Goal: Information Seeking & Learning: Understand process/instructions

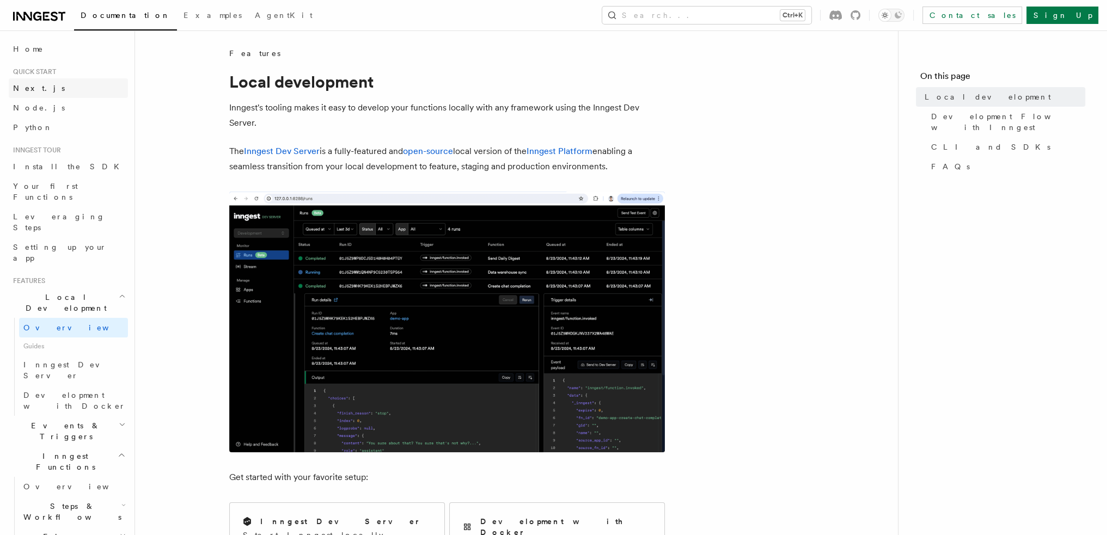
click at [78, 93] on link "Next.js" at bounding box center [68, 88] width 119 height 20
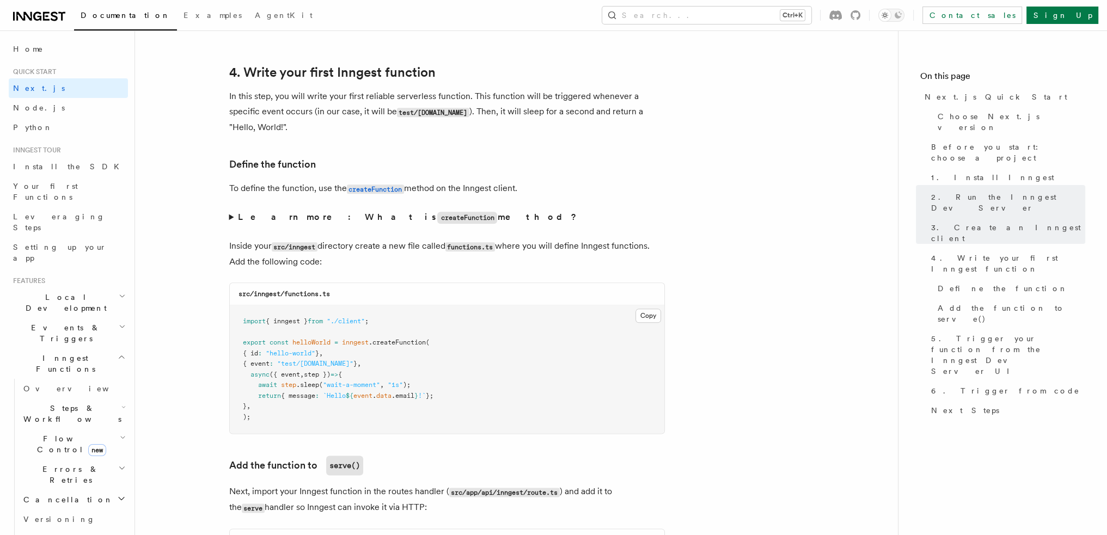
scroll to position [1797, 0]
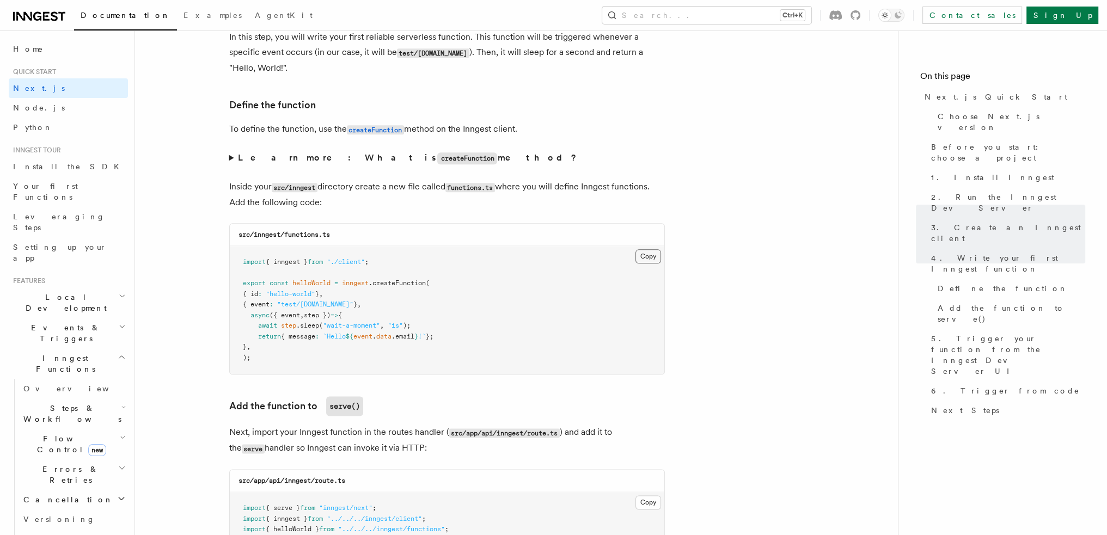
click at [648, 261] on button "Copy Copied" at bounding box center [648, 256] width 26 height 14
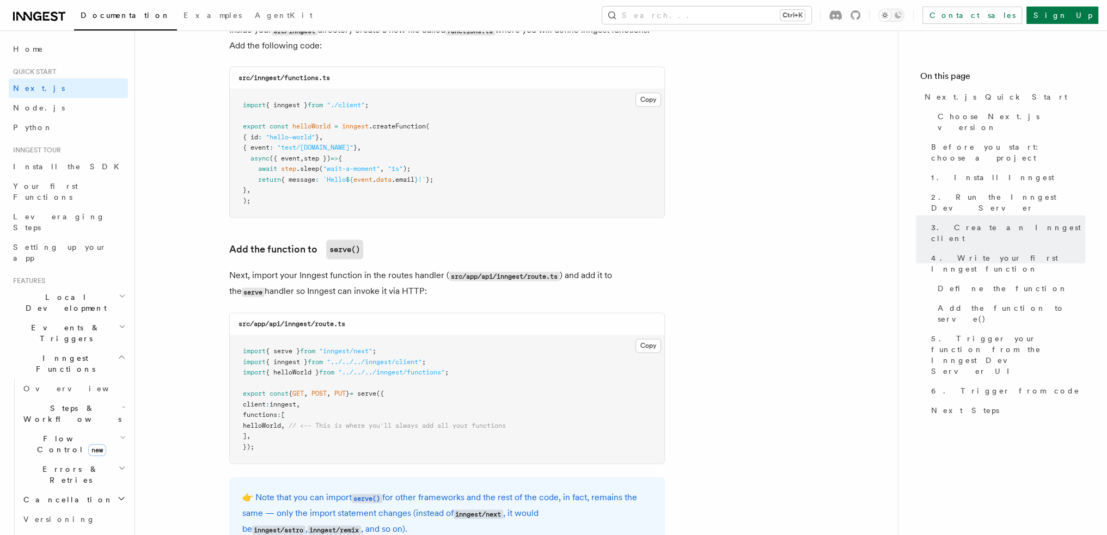
scroll to position [1960, 0]
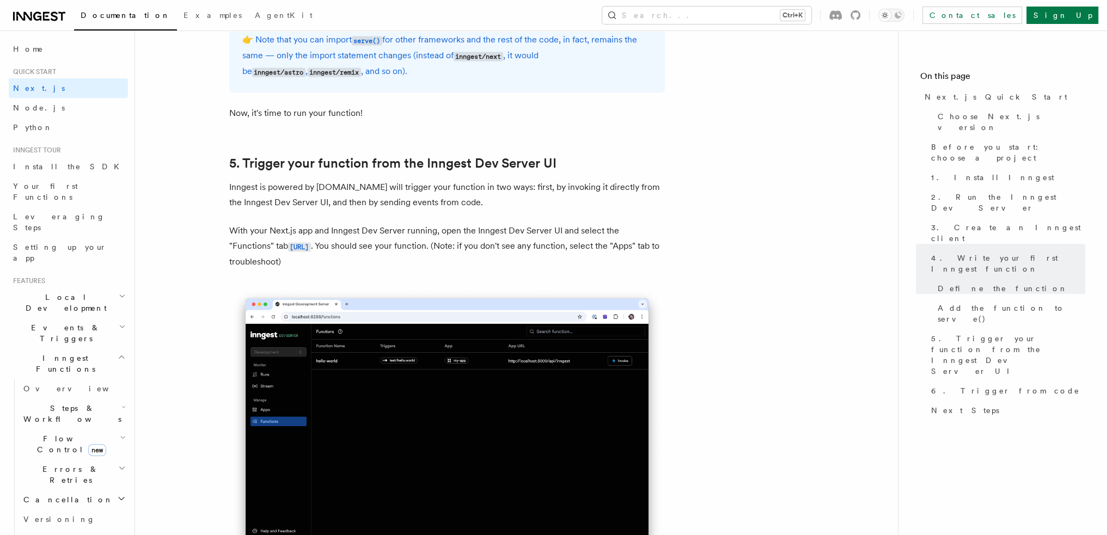
scroll to position [2504, 0]
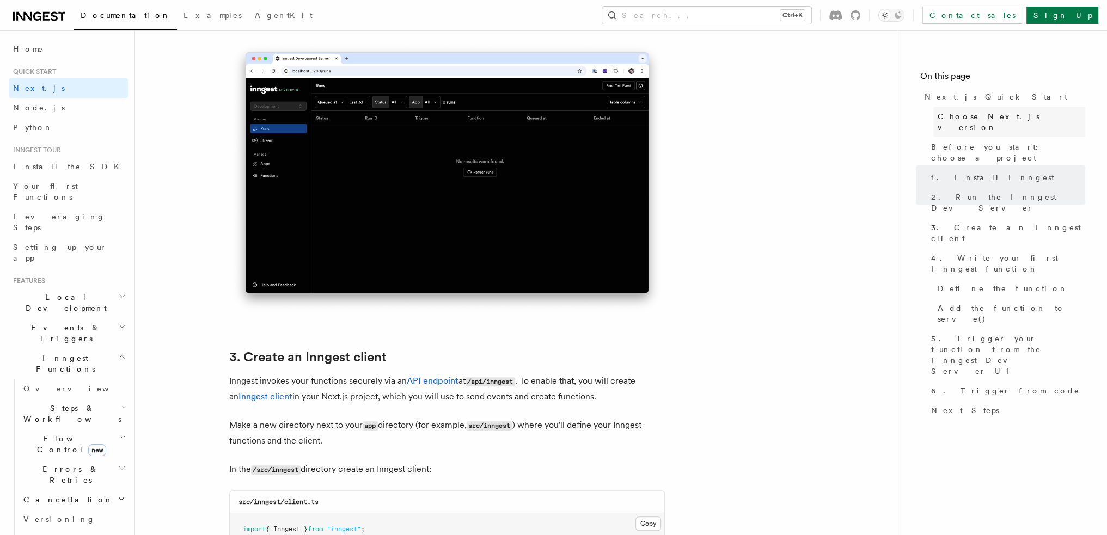
click at [977, 121] on span "Choose Next.js version" at bounding box center [1012, 122] width 148 height 22
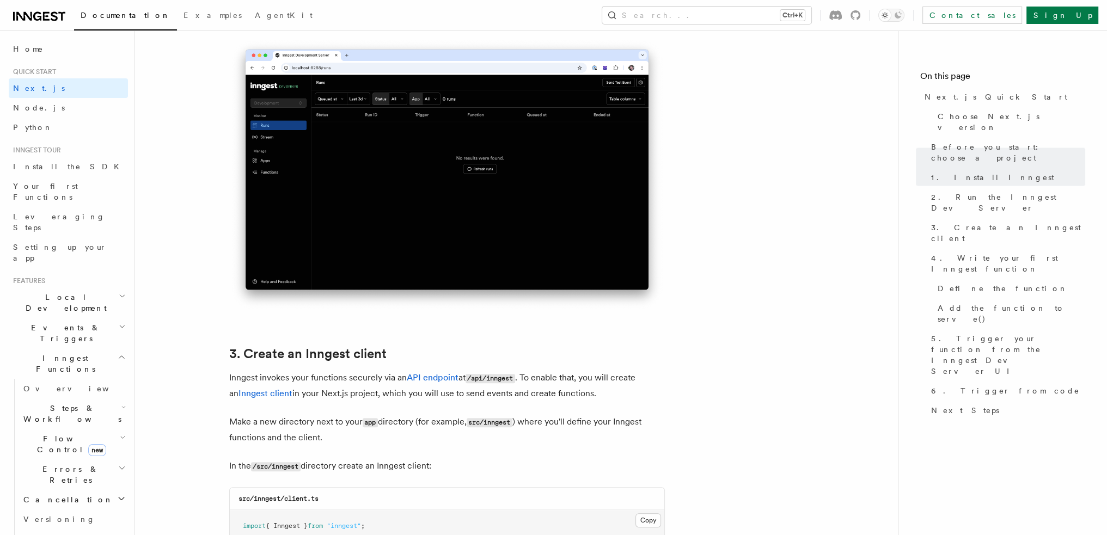
scroll to position [1015, 0]
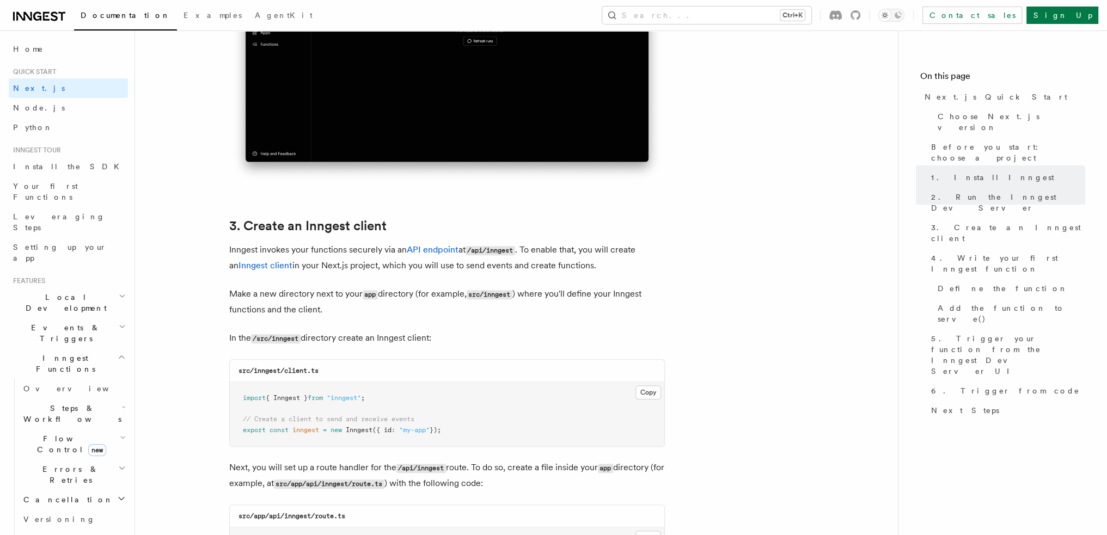
scroll to position [1178, 0]
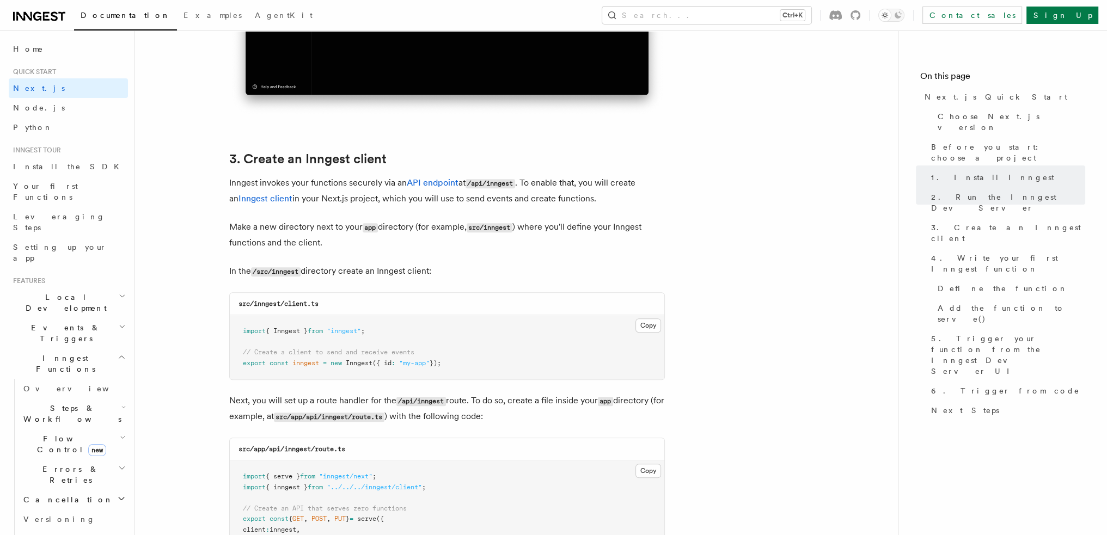
click at [294, 301] on code "src/inngest/client.ts" at bounding box center [278, 304] width 80 height 8
drag, startPoint x: 294, startPoint y: 301, endPoint x: 324, endPoint y: 301, distance: 29.9
click at [324, 301] on div "src/inngest/client.ts" at bounding box center [447, 304] width 434 height 22
copy code "client.ts"
click at [456, 267] on p "In the /src/inngest directory create an Inngest client:" at bounding box center [447, 272] width 436 height 16
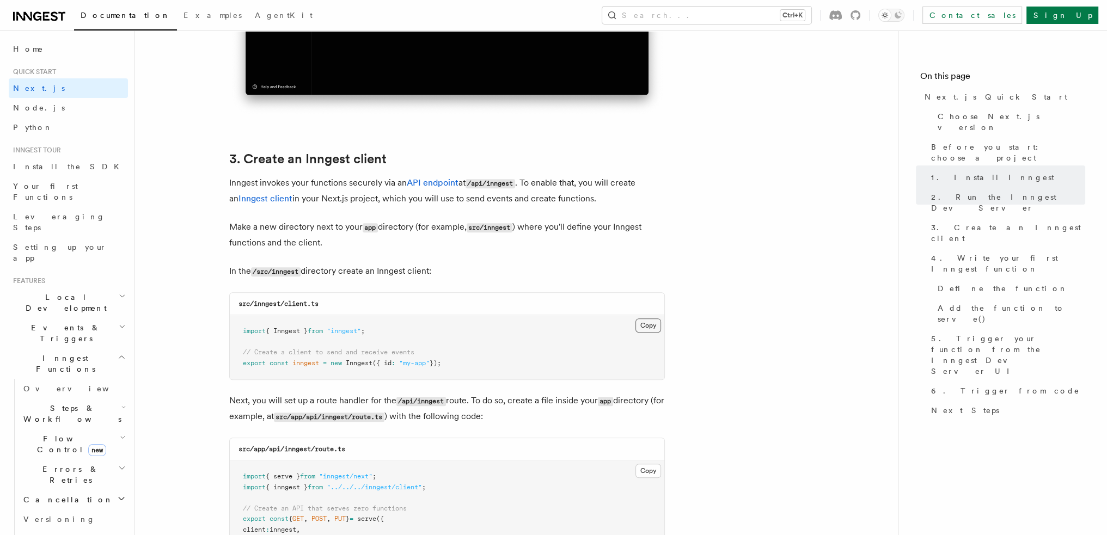
click at [640, 328] on button "Copy Copied" at bounding box center [648, 325] width 26 height 14
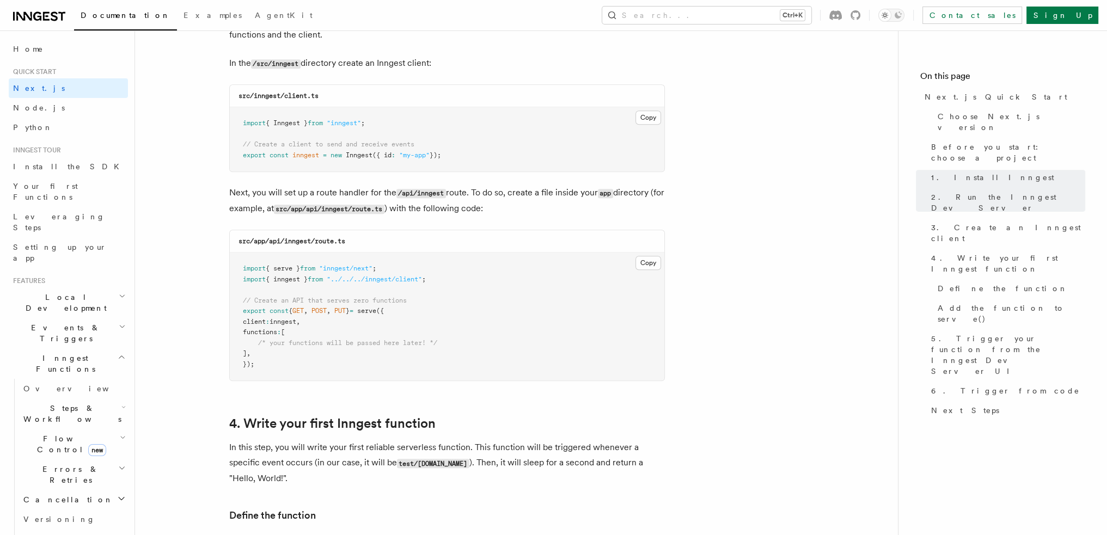
scroll to position [1396, 0]
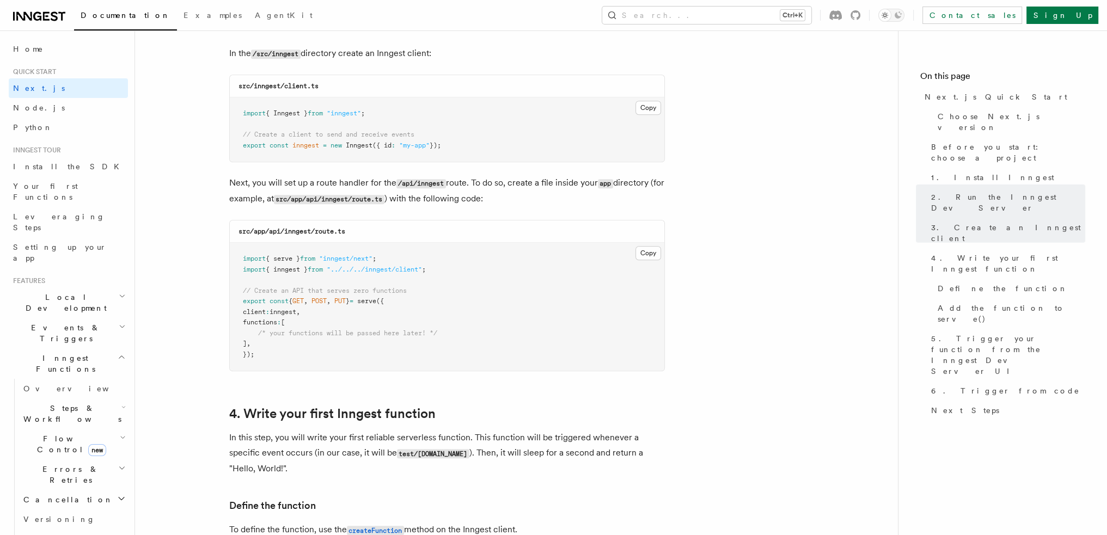
click at [651, 256] on button "Copy Copied" at bounding box center [648, 253] width 26 height 14
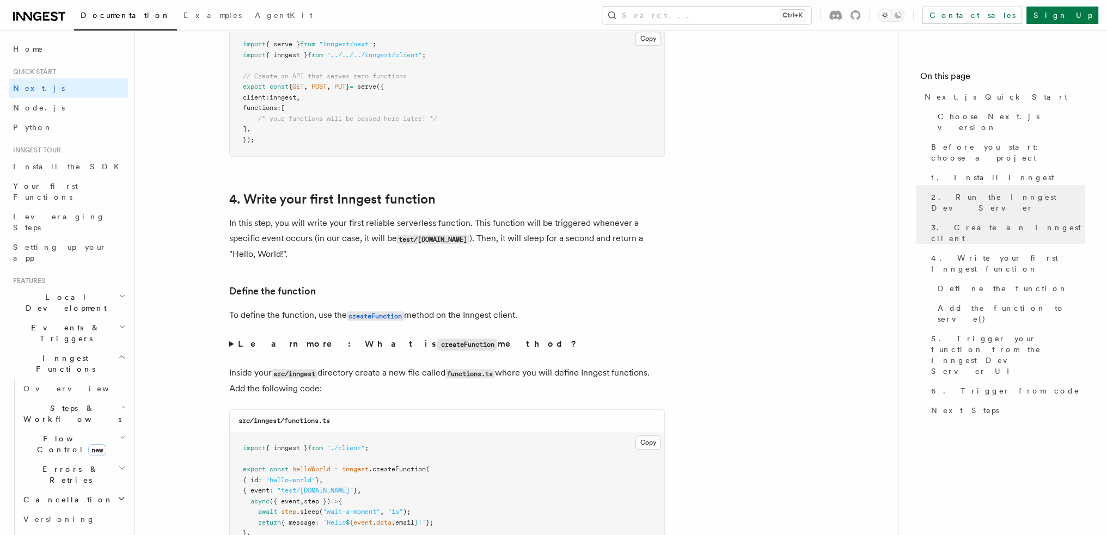
scroll to position [1614, 0]
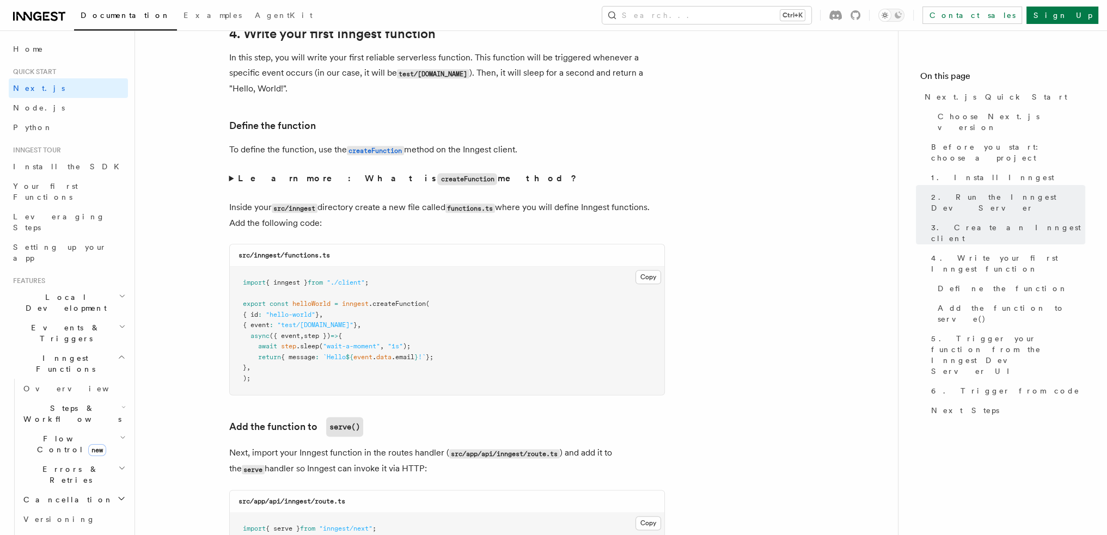
scroll to position [1777, 0]
click at [654, 278] on button "Copy Copied" at bounding box center [648, 276] width 26 height 14
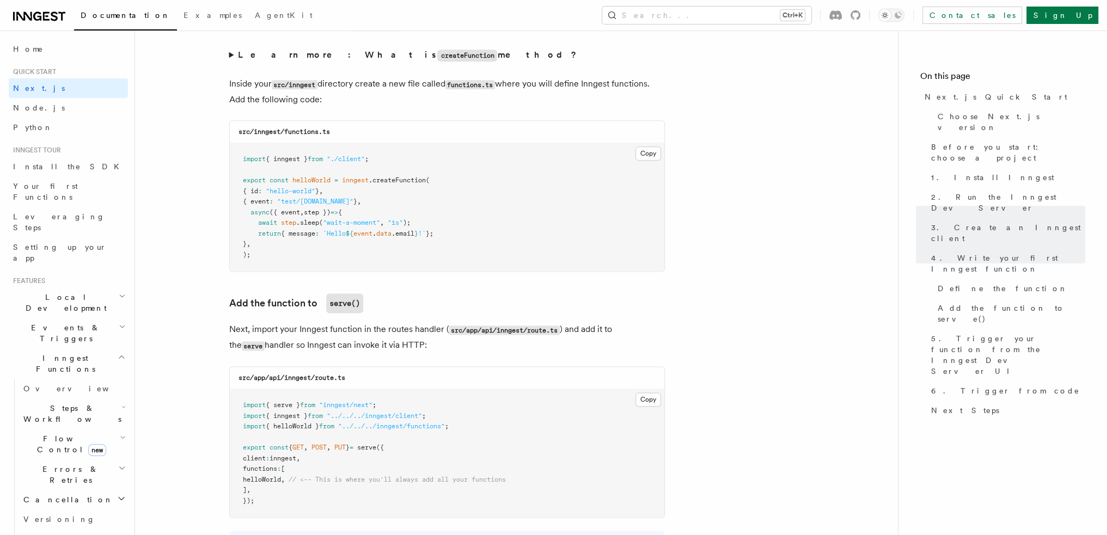
scroll to position [2049, 0]
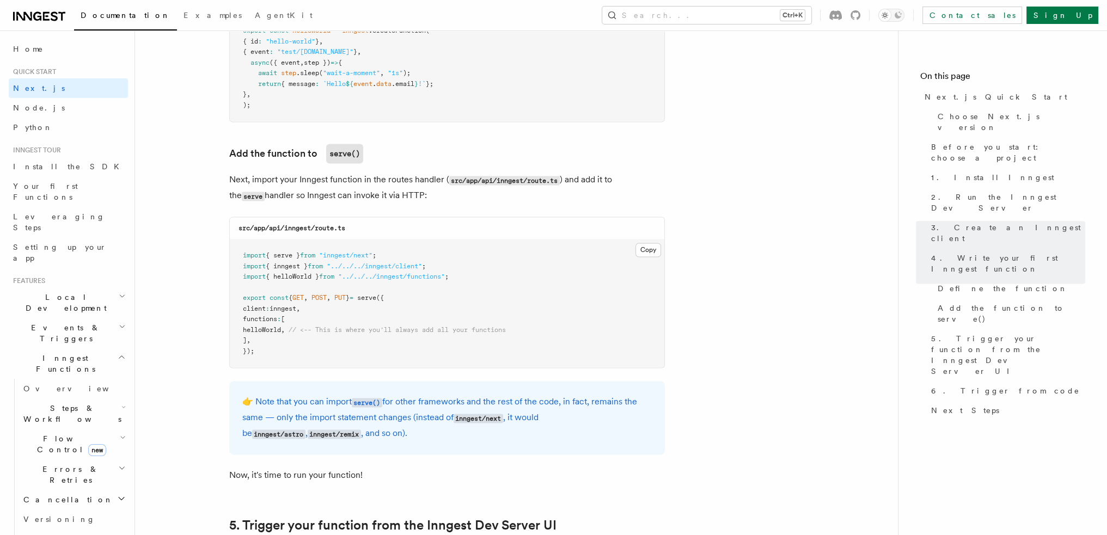
click at [274, 328] on span "helloWorld" at bounding box center [262, 330] width 38 height 8
copy span "helloWorld"
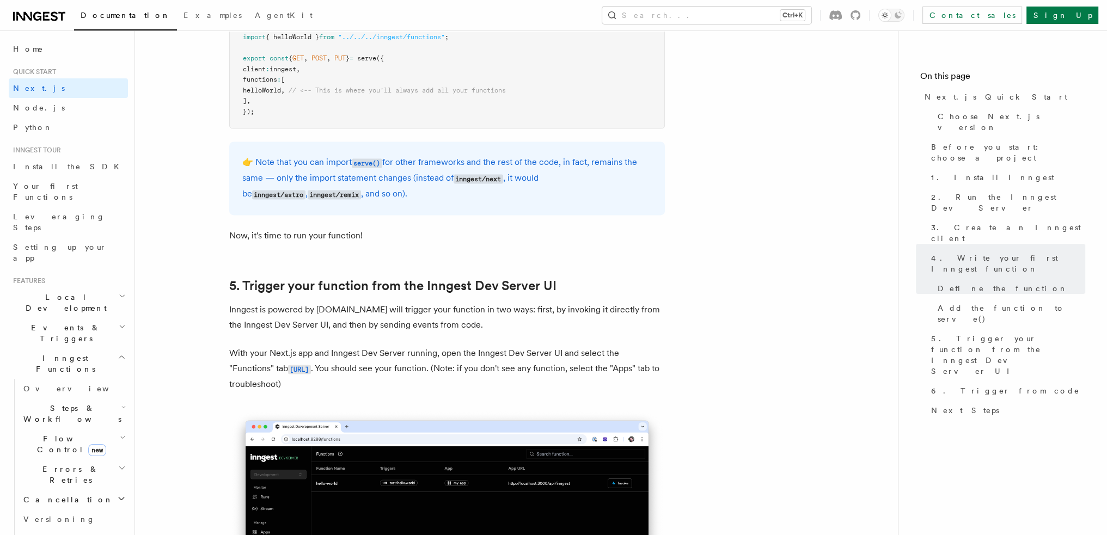
scroll to position [2376, 0]
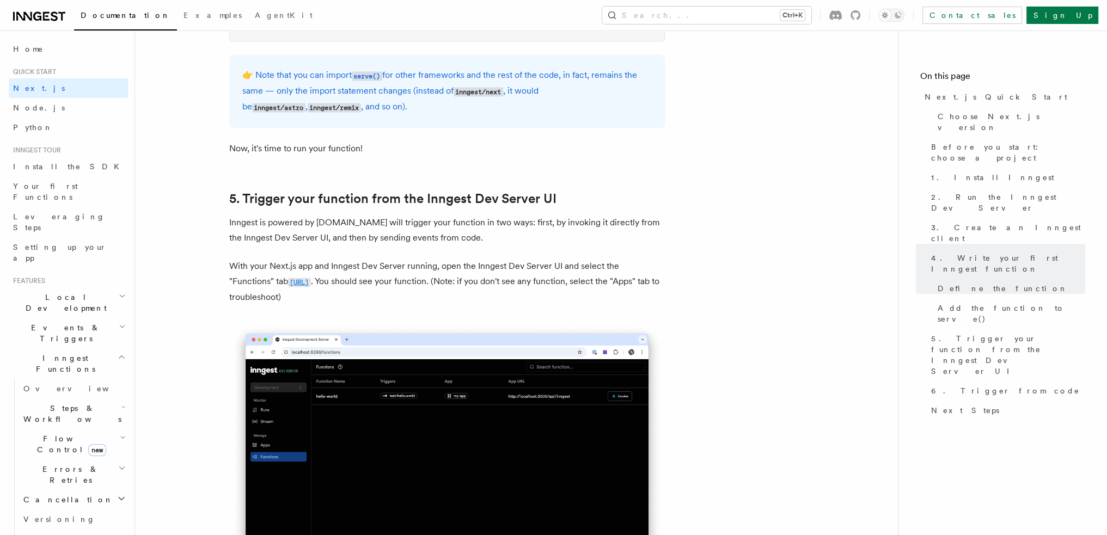
click at [311, 283] on code "http://localhost:8288/functions" at bounding box center [299, 282] width 23 height 9
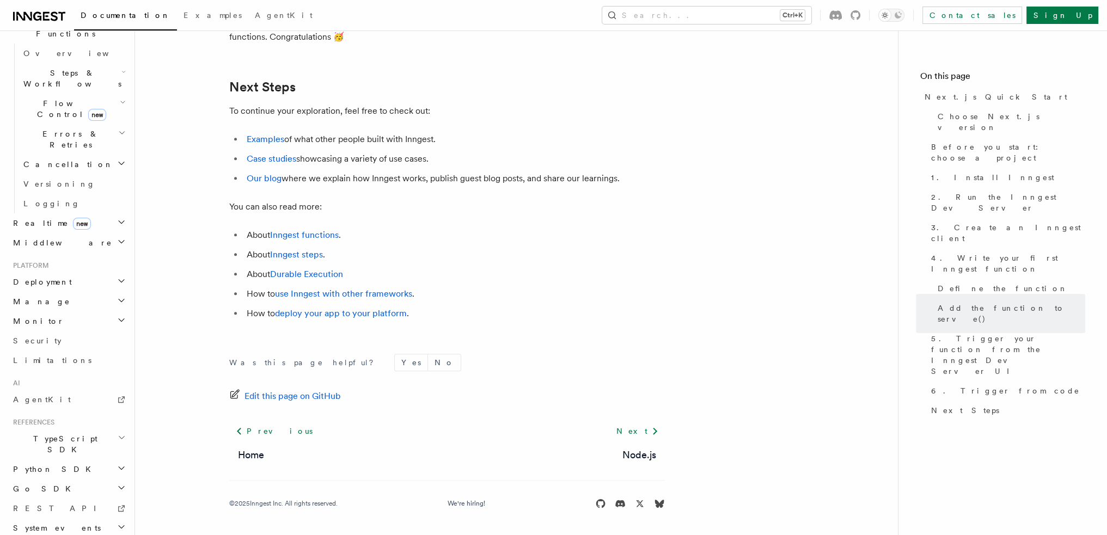
scroll to position [6803, 0]
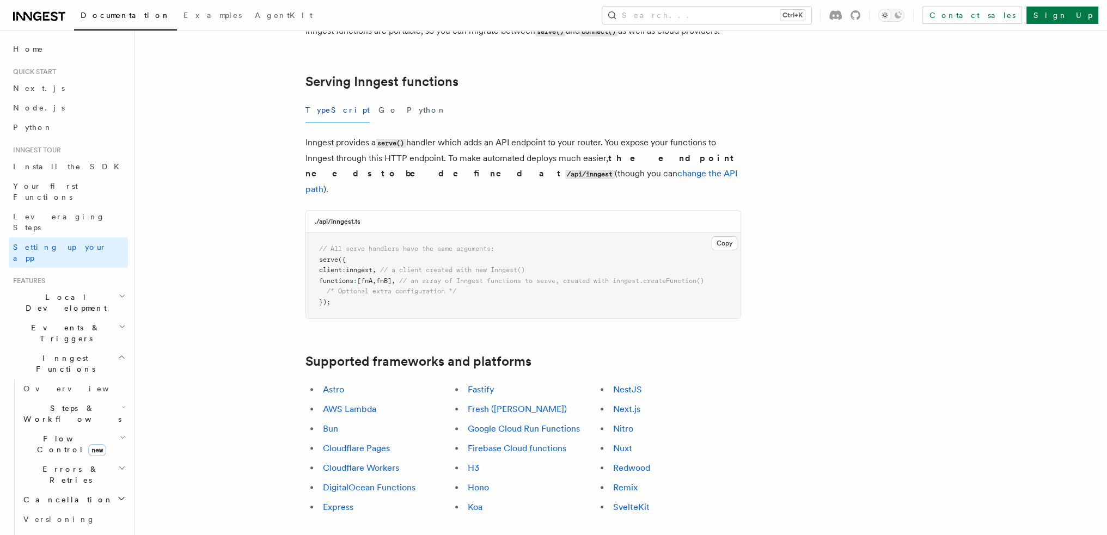
scroll to position [381, 0]
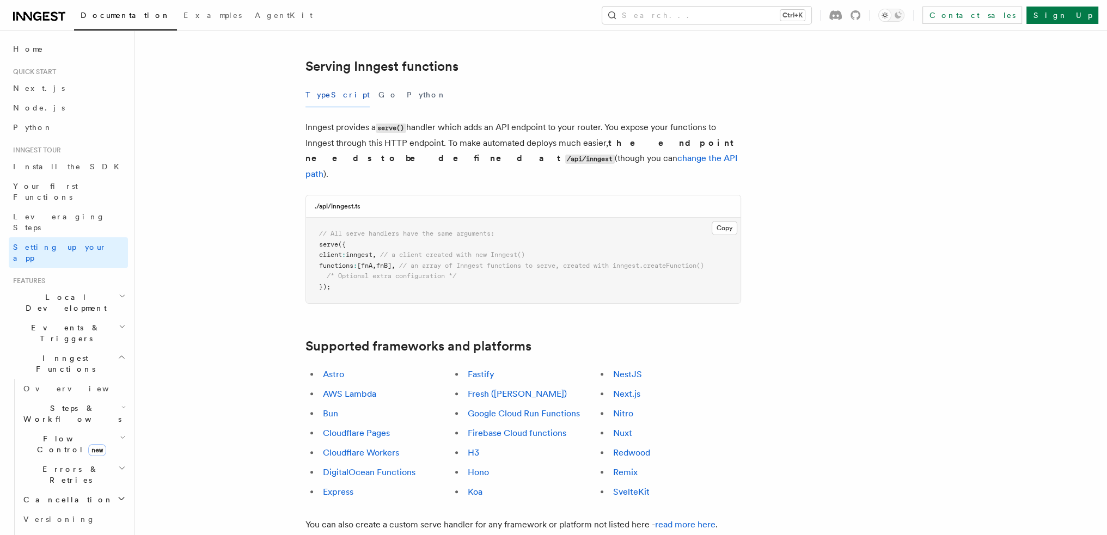
click at [444, 153] on link "change the API path" at bounding box center [521, 166] width 432 height 26
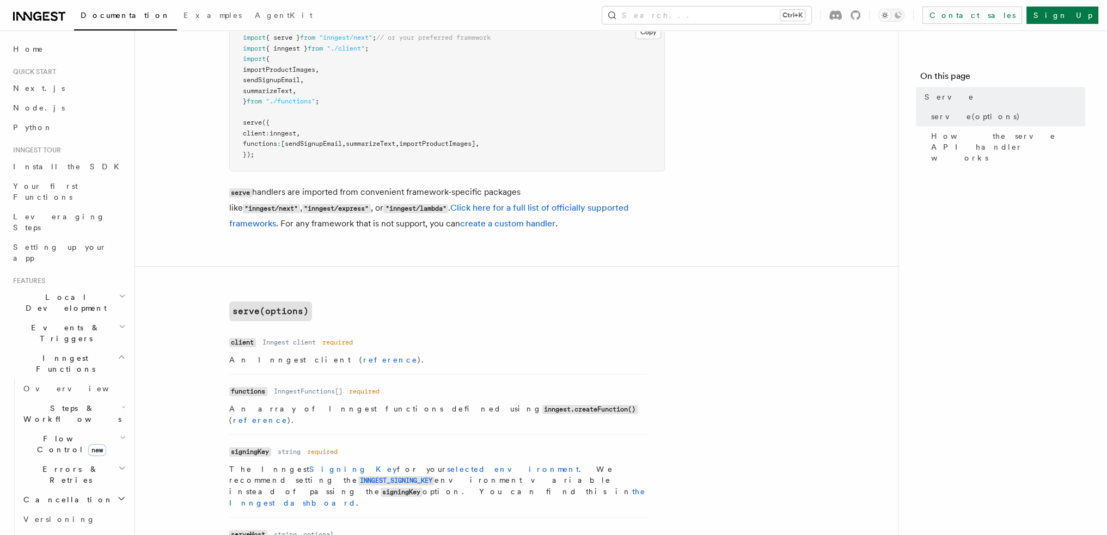
scroll to position [163, 0]
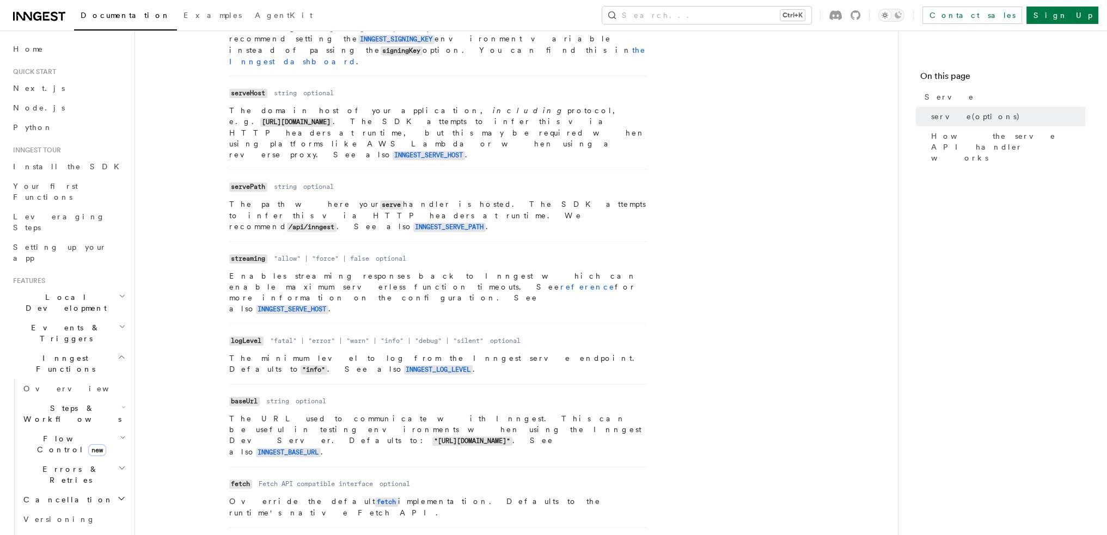
scroll to position [926, 0]
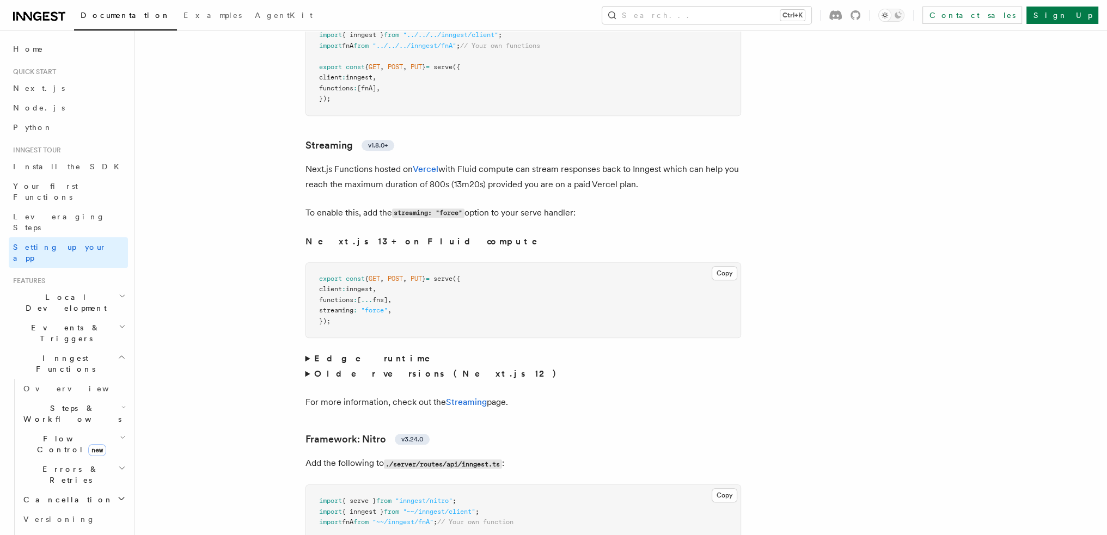
scroll to position [6665, 0]
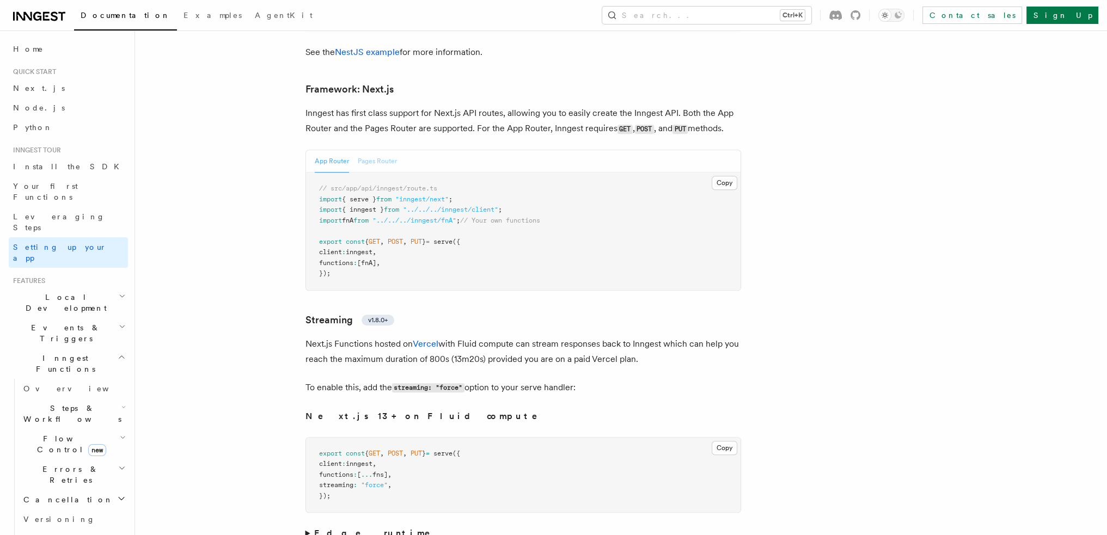
click at [382, 150] on button "Pages Router" at bounding box center [377, 161] width 39 height 22
click at [332, 150] on button "App Router" at bounding box center [332, 161] width 34 height 22
click at [355, 150] on div "App Router Pages Router" at bounding box center [356, 161] width 82 height 22
click at [348, 150] on div "App Router Pages Router" at bounding box center [356, 161] width 82 height 22
drag, startPoint x: 379, startPoint y: 133, endPoint x: 352, endPoint y: 134, distance: 26.7
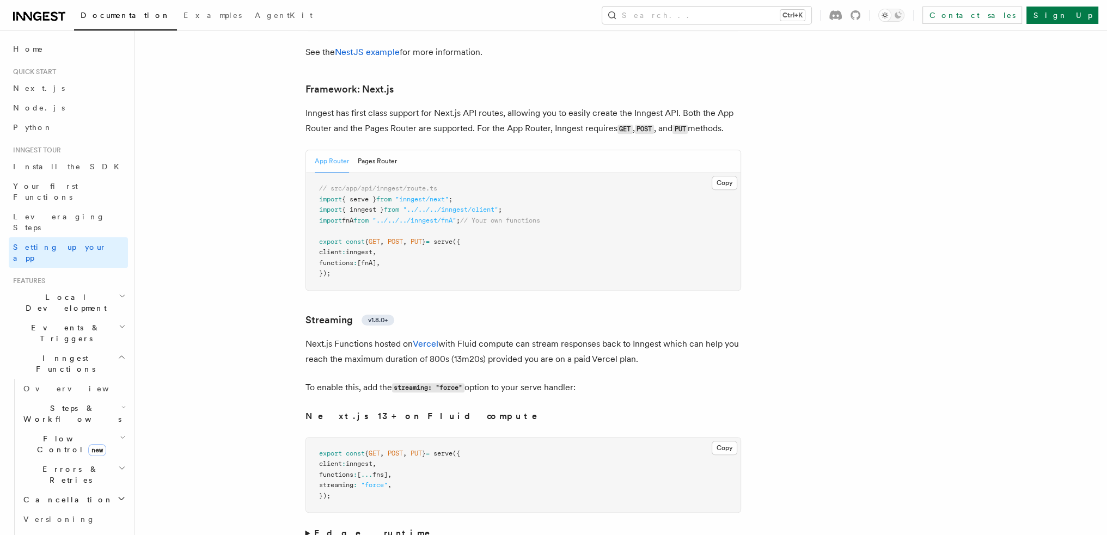
click at [379, 150] on button "Pages Router" at bounding box center [377, 161] width 39 height 22
click at [332, 150] on button "App Router" at bounding box center [332, 161] width 34 height 22
click at [364, 150] on button "Pages Router" at bounding box center [377, 161] width 39 height 22
click at [335, 150] on button "App Router" at bounding box center [332, 161] width 34 height 22
click at [387, 150] on button "Pages Router" at bounding box center [377, 161] width 39 height 22
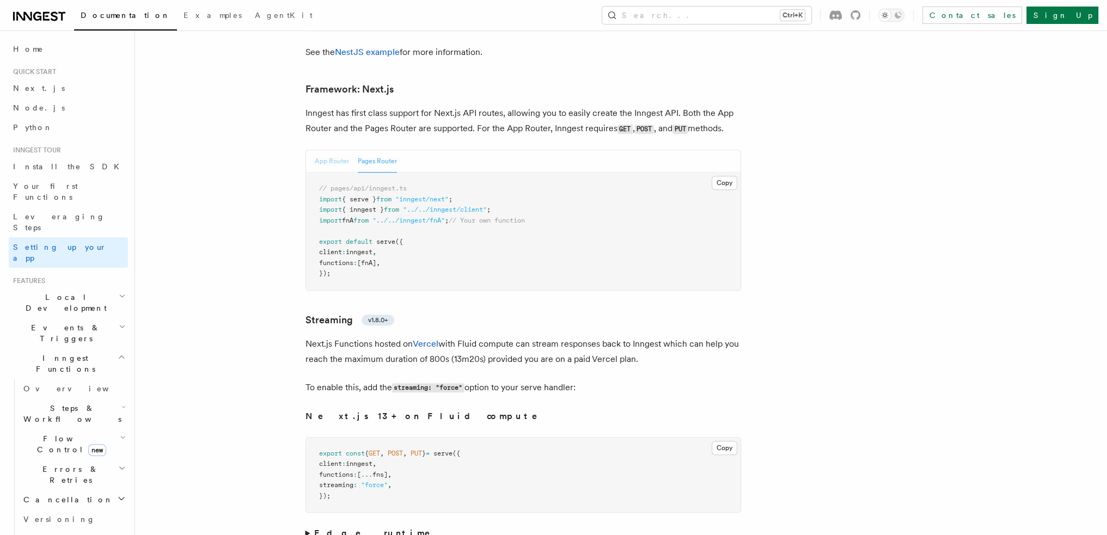
click at [325, 150] on button "App Router" at bounding box center [332, 161] width 34 height 22
click at [399, 24] on div "Documentation Examples AgentKit Search... Ctrl+K Contact sales Sign Up" at bounding box center [553, 15] width 1107 height 30
